Goal: Transaction & Acquisition: Purchase product/service

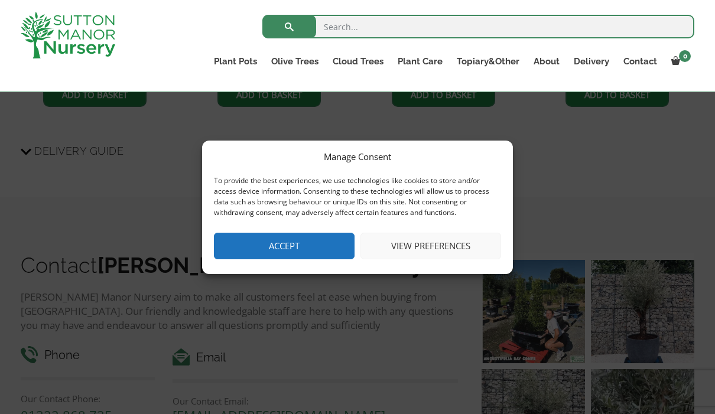
scroll to position [1308, 0]
click at [458, 245] on button "View preferences" at bounding box center [431, 246] width 141 height 27
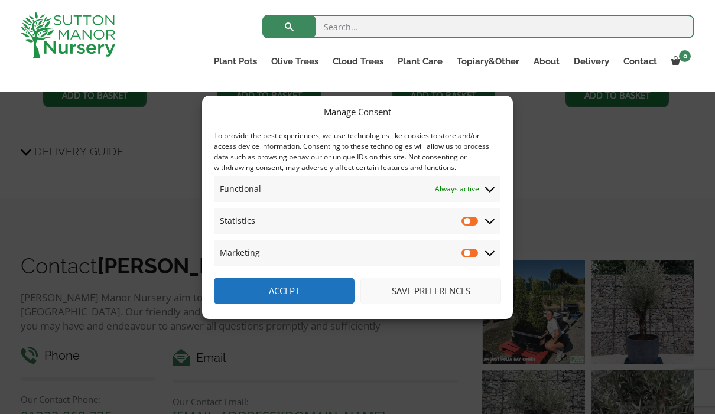
click at [452, 292] on button "Save preferences" at bounding box center [431, 291] width 141 height 27
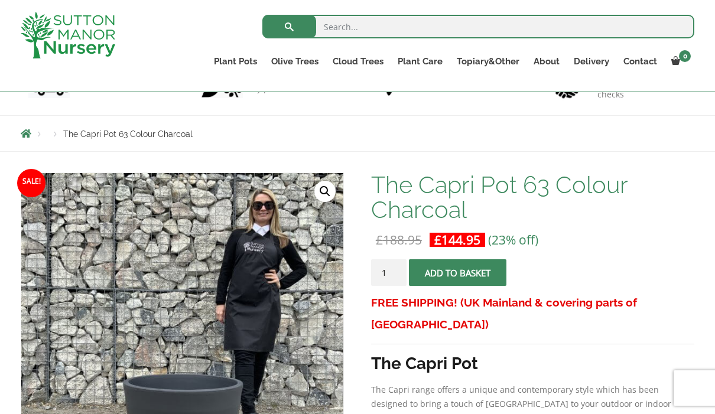
scroll to position [0, 0]
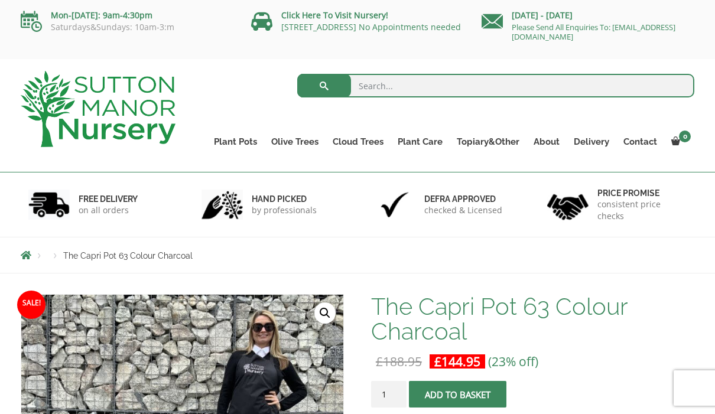
click at [234, 141] on link "Plant Pots" at bounding box center [235, 142] width 57 height 17
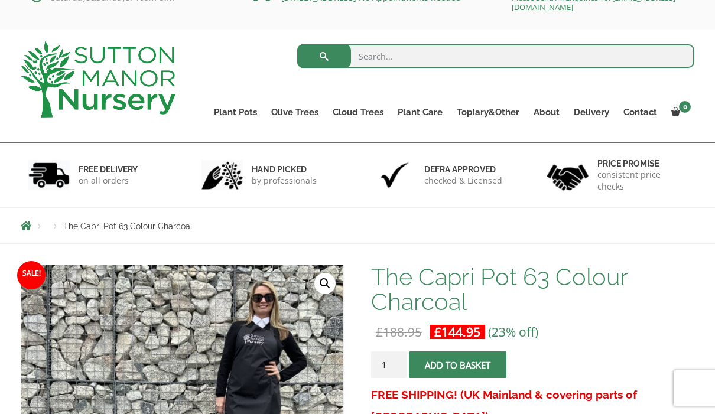
scroll to position [30, 0]
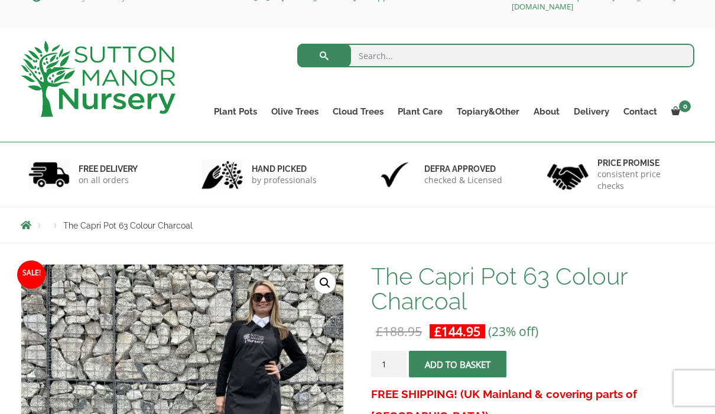
click at [234, 112] on link "Plant Pots" at bounding box center [235, 111] width 57 height 17
click at [0, 0] on link "The Venice Cube Pots" at bounding box center [0, 0] width 0 height 0
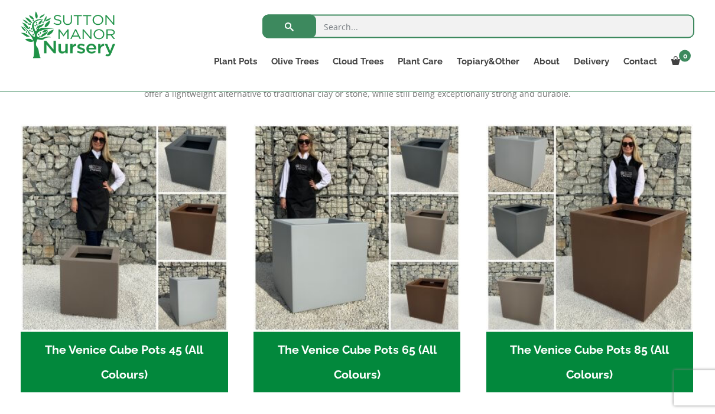
scroll to position [279, 0]
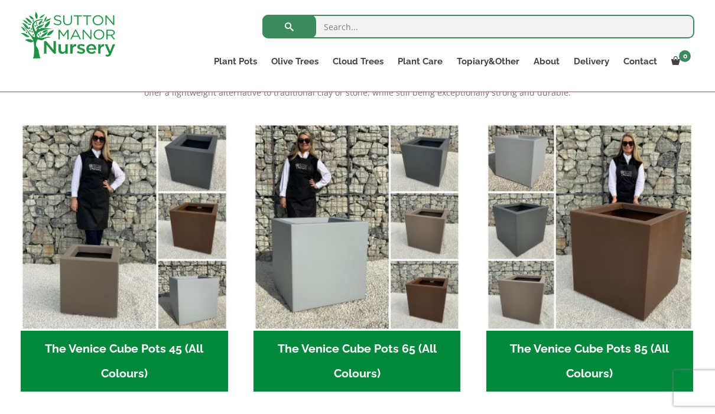
click at [629, 246] on img "Visit product category The Venice Cube Pots 85 (All Colours)" at bounding box center [590, 227] width 207 height 207
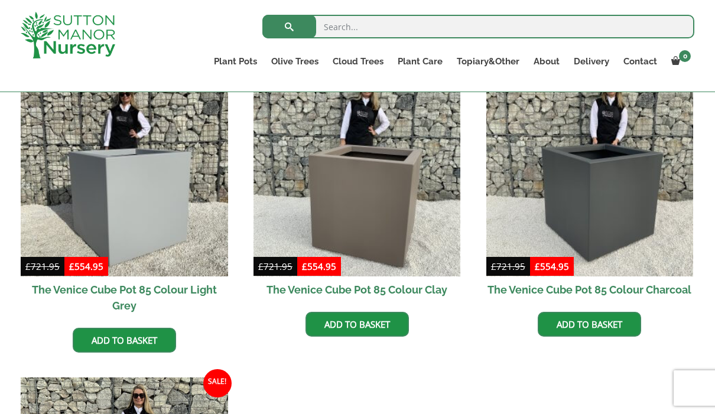
scroll to position [323, 0]
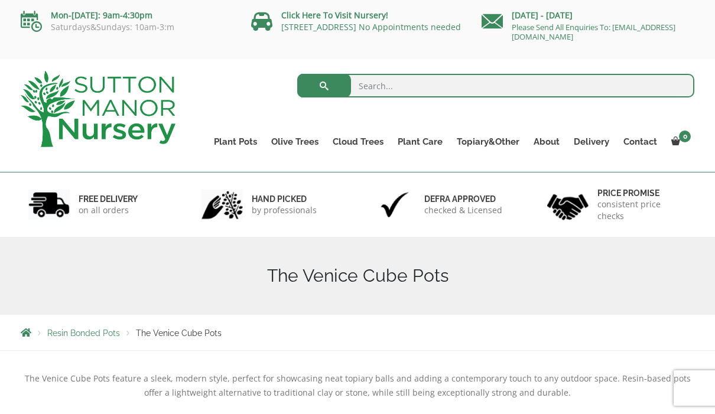
click at [0, 0] on link "Fibre Clay Pots" at bounding box center [0, 0] width 0 height 0
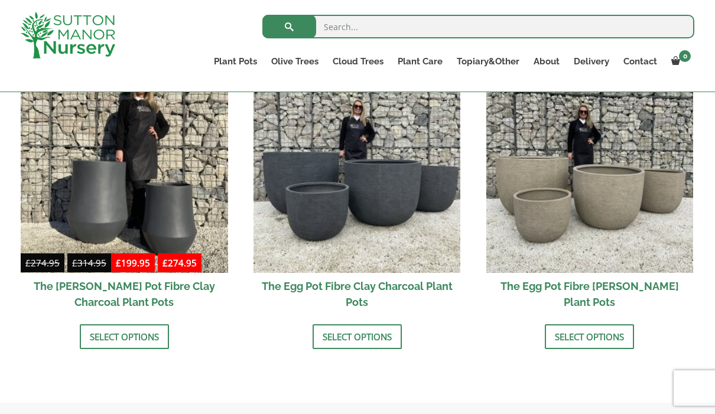
scroll to position [408, 0]
click at [330, 210] on img at bounding box center [357, 169] width 207 height 207
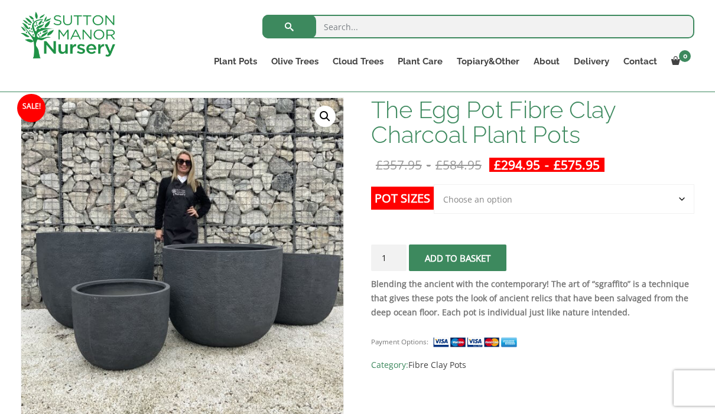
scroll to position [175, 0]
click at [680, 199] on select "Choose an option Click here to buy the 5th To Largest Pot In The Picture Click …" at bounding box center [564, 200] width 261 height 30
select select "Click here to buy the 2nd To Largest Pot In The Picture"
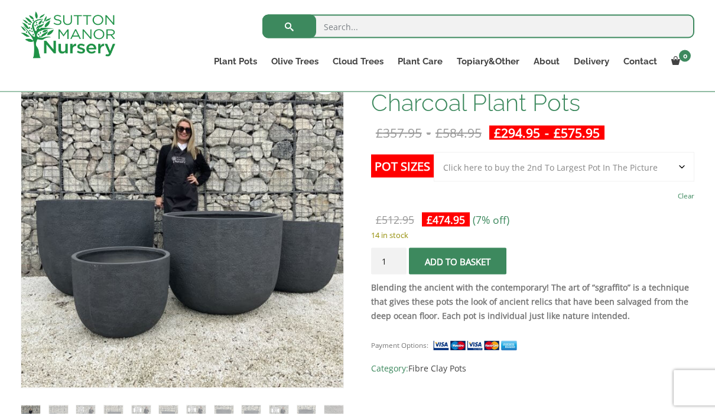
scroll to position [206, 0]
